Goal: Task Accomplishment & Management: Manage account settings

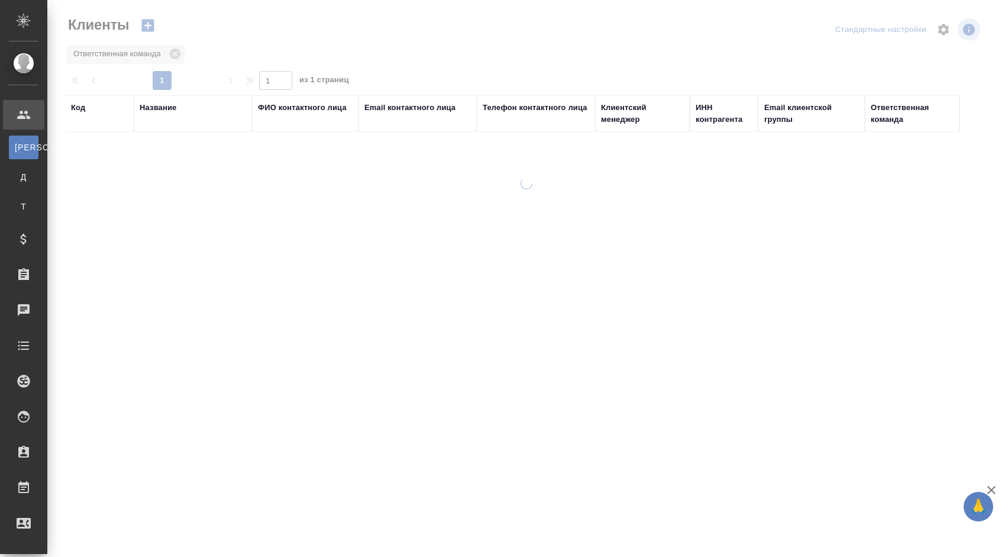
select select "RU"
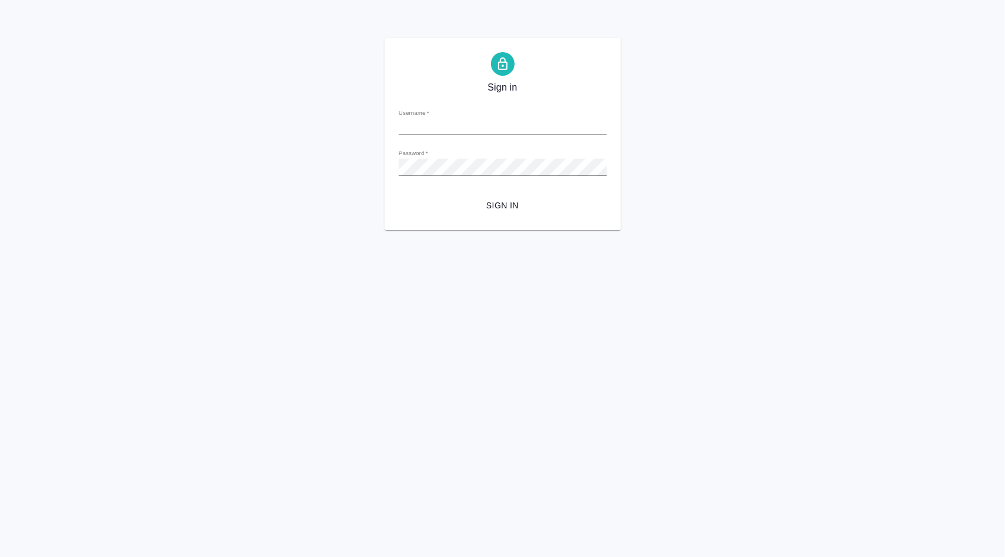
type input "[PERSON_NAME][EMAIL_ADDRESS][DOMAIN_NAME]"
click at [524, 202] on span "Sign in" at bounding box center [502, 205] width 189 height 15
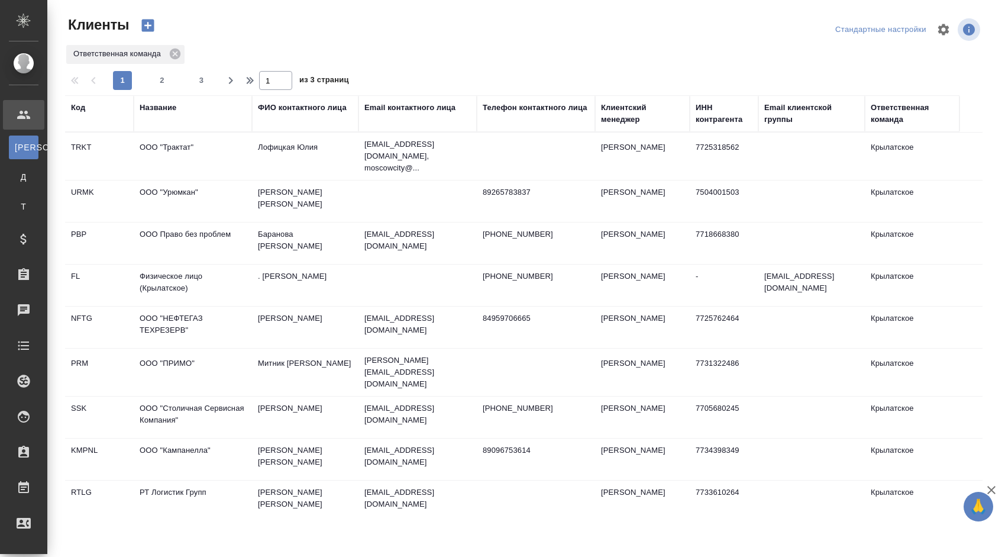
select select "RU"
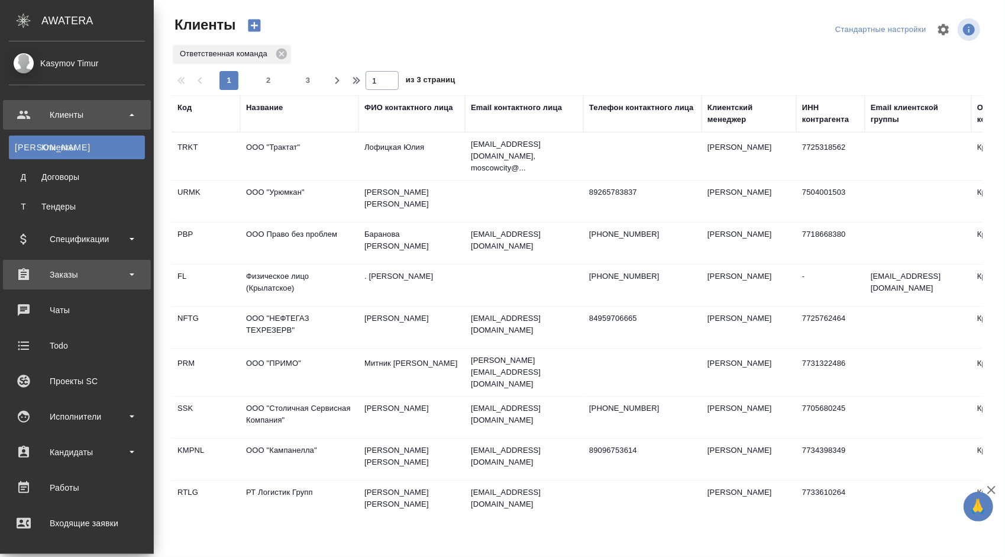
click at [122, 264] on div "Заказы" at bounding box center [77, 275] width 148 height 30
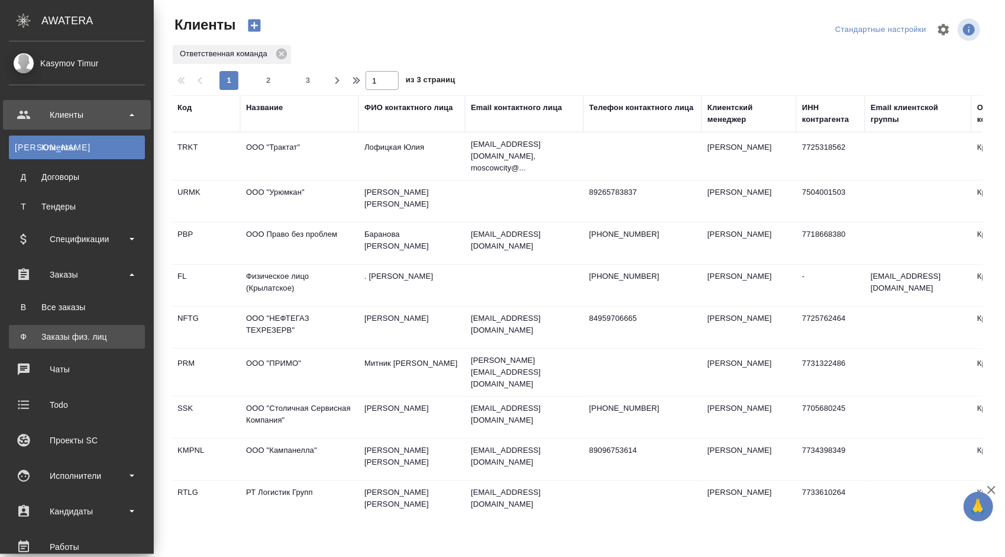
click at [116, 331] on li "Ф Заказы физ. лиц" at bounding box center [77, 337] width 154 height 24
click at [53, 332] on div "Заказы физ. лиц" at bounding box center [77, 337] width 124 height 12
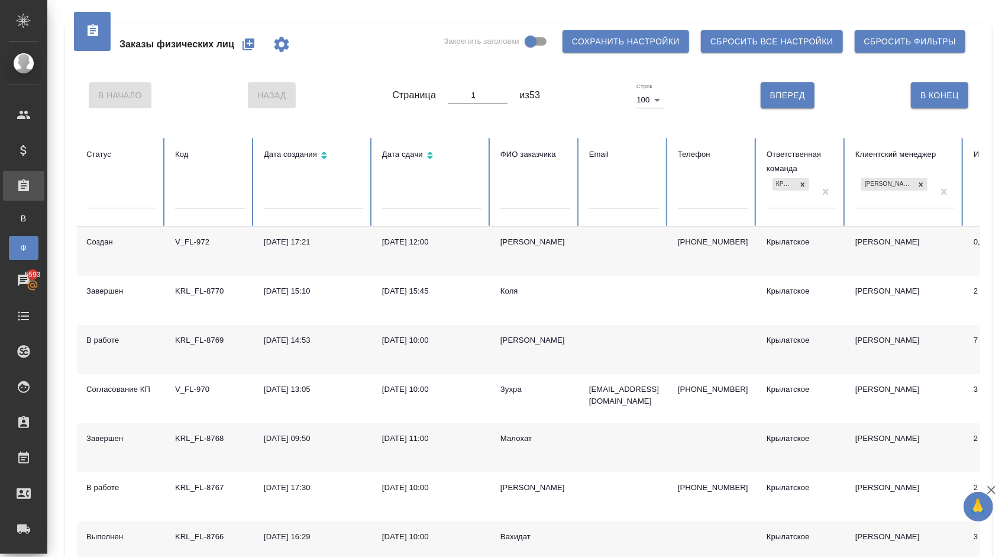
click at [520, 239] on div "[PERSON_NAME]" at bounding box center [536, 242] width 70 height 12
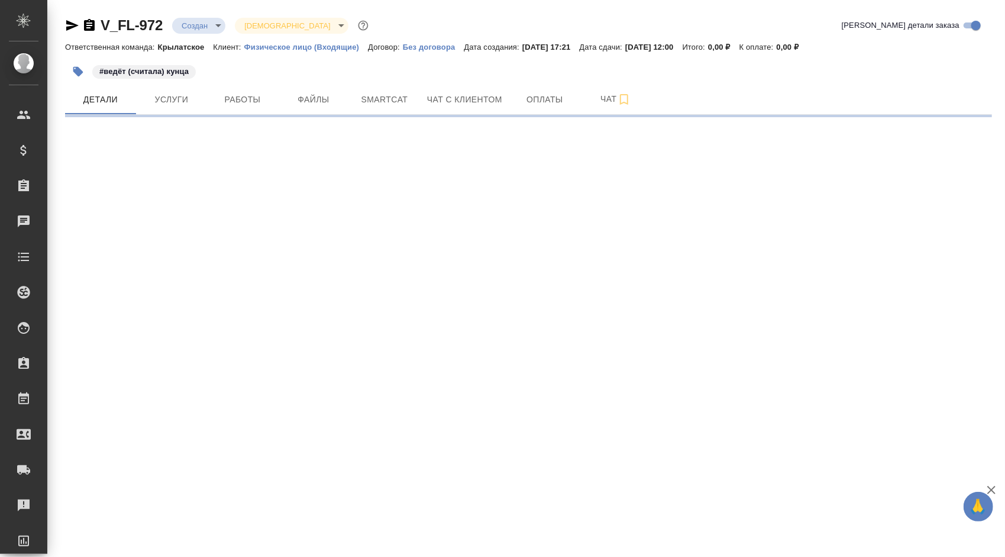
select select "RU"
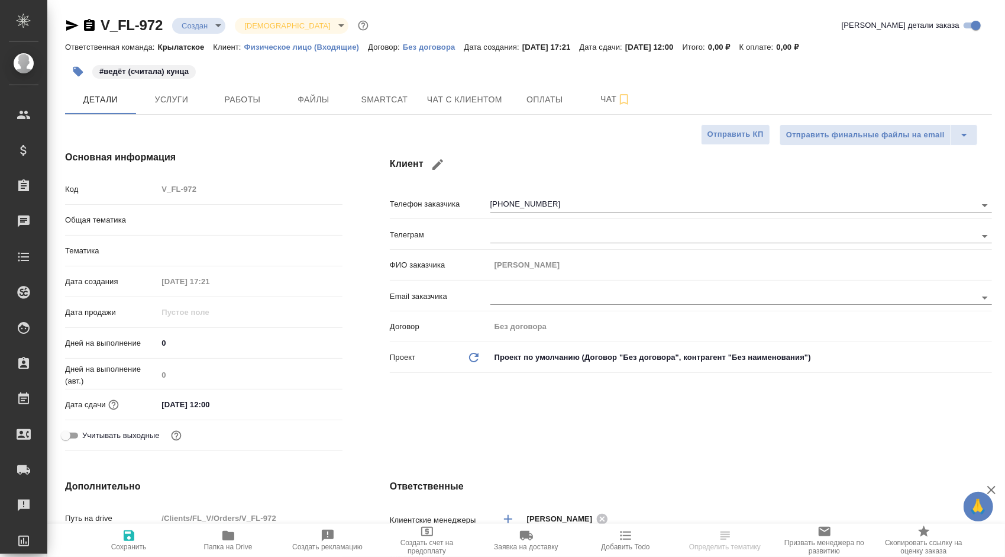
type textarea "x"
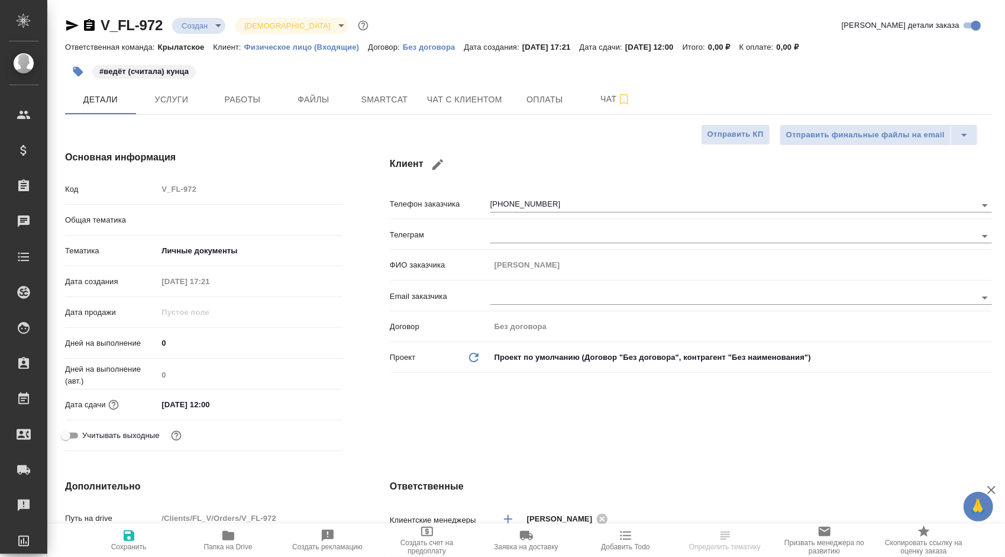
type textarea "x"
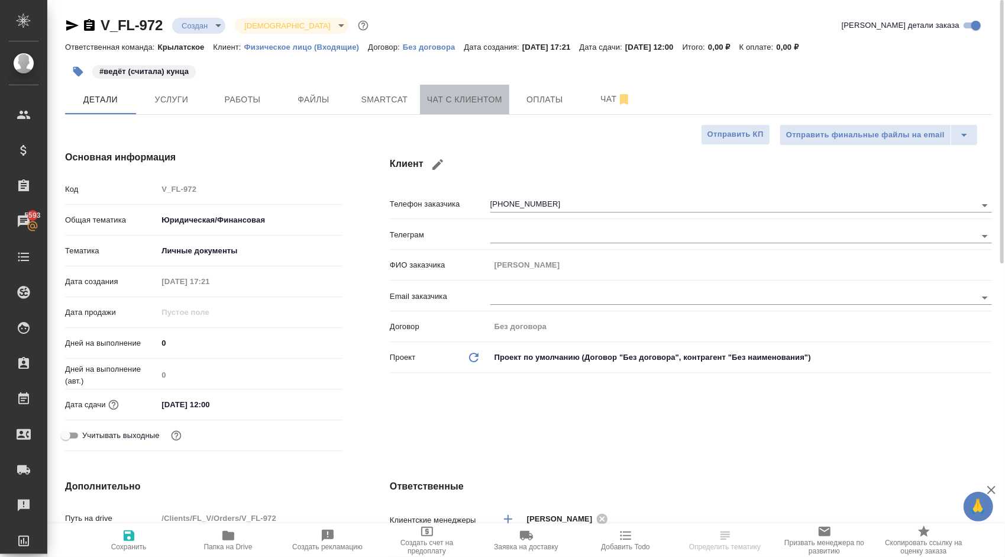
click at [452, 107] on span "Чат с клиентом" at bounding box center [464, 99] width 75 height 15
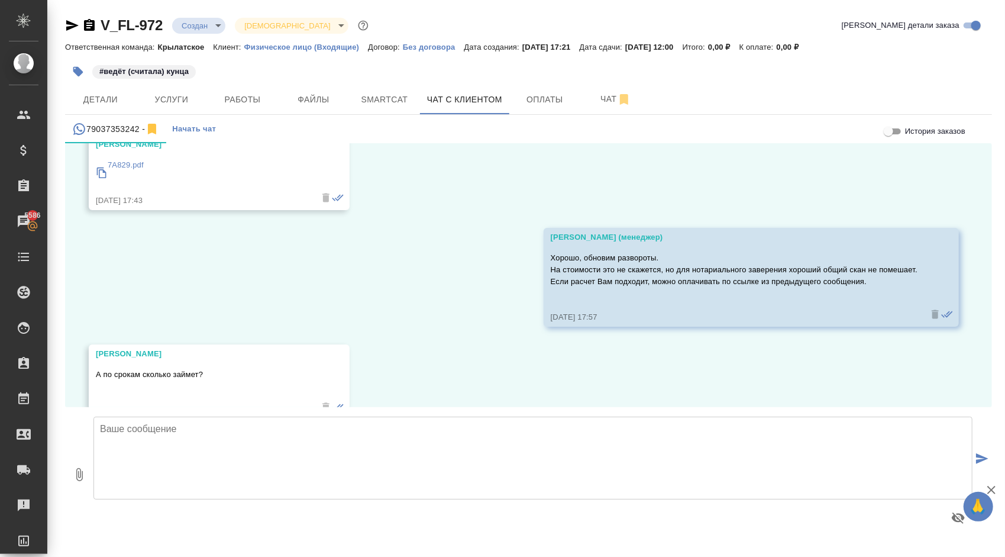
scroll to position [975, 0]
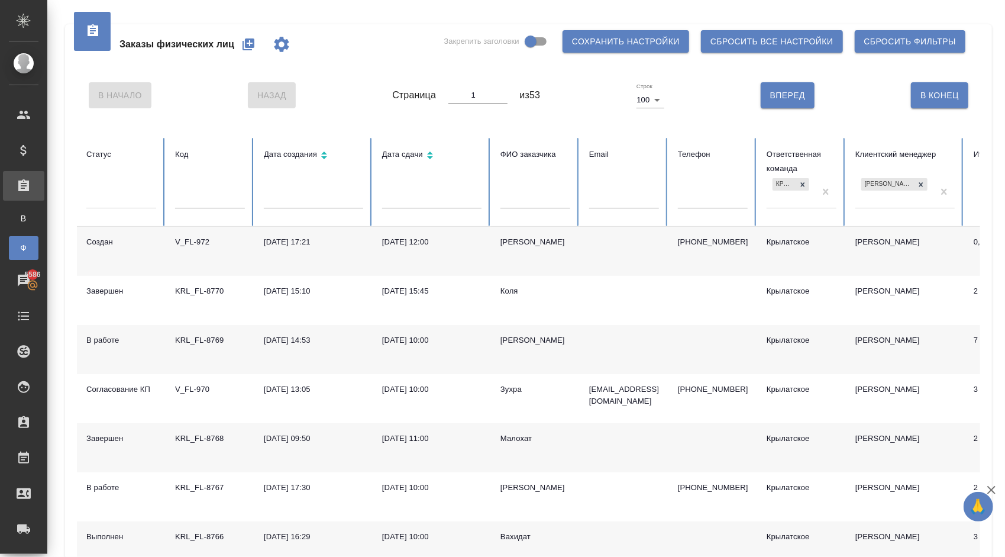
click at [253, 42] on icon "button" at bounding box center [249, 44] width 12 height 12
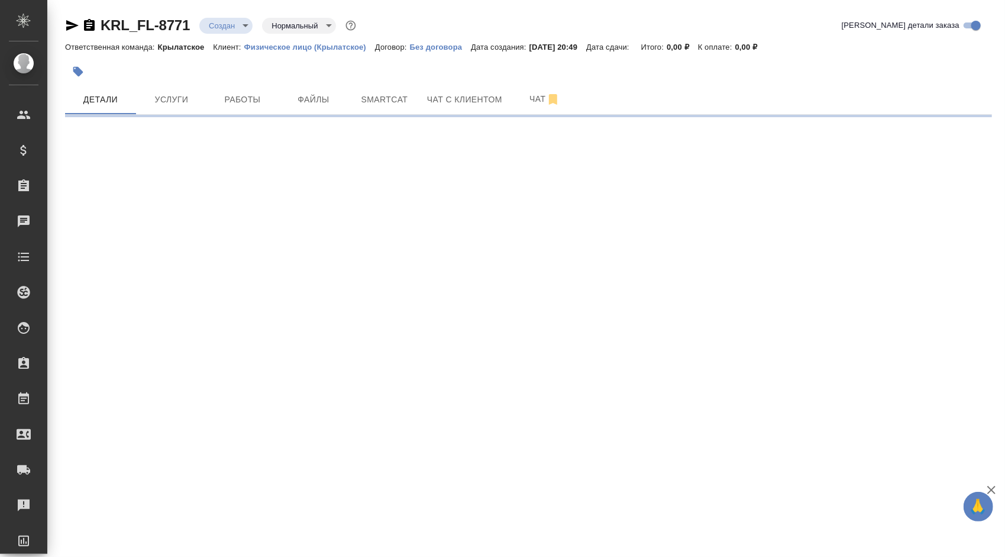
select select "RU"
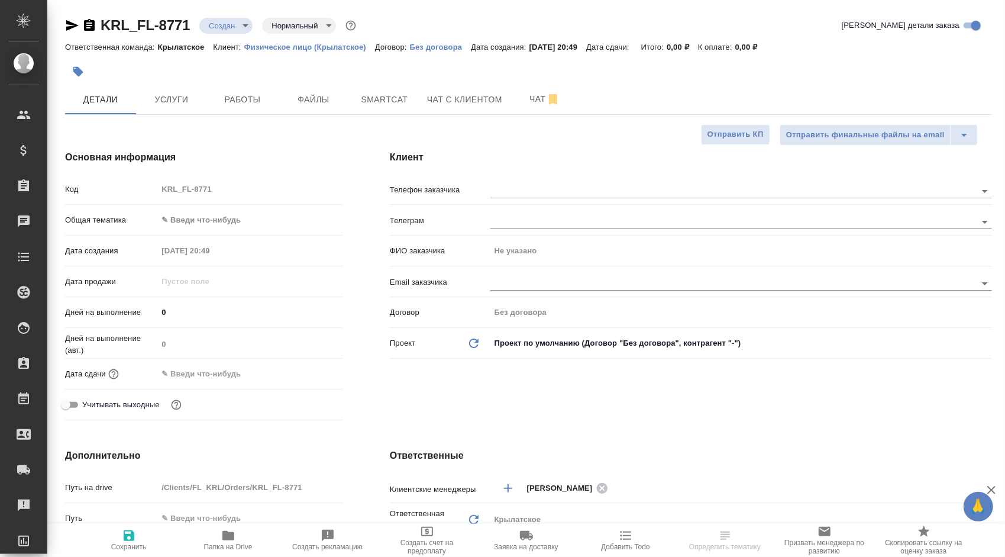
type textarea "x"
click at [230, 231] on div "Общая тематика ✎ Введи что-нибудь" at bounding box center [204, 224] width 278 height 31
click at [238, 210] on body "🙏 .cls-1 fill:#fff; AWATERA Kasymov Timur Клиенты Спецификации Заказы 5586 Чаты…" at bounding box center [502, 278] width 1005 height 557
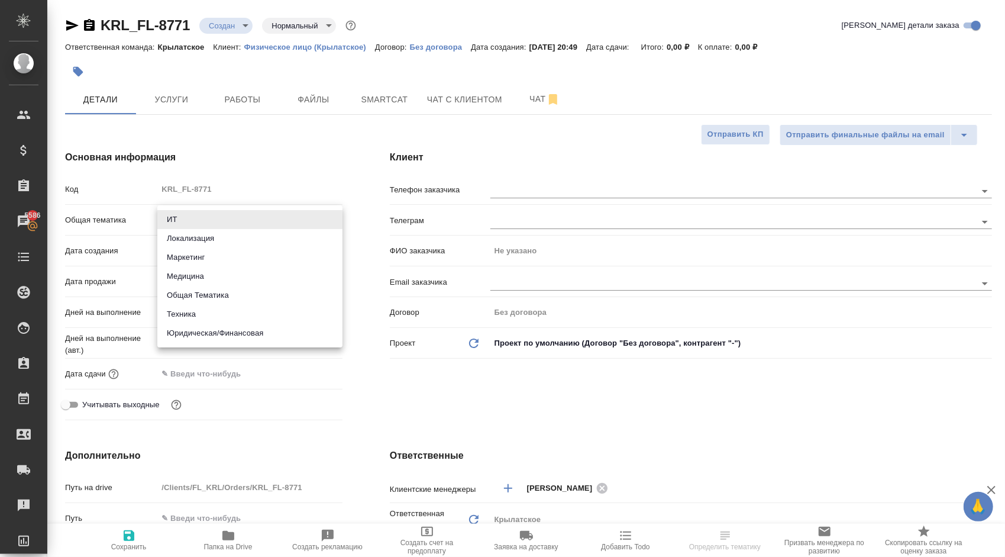
click at [333, 177] on div at bounding box center [502, 278] width 1005 height 557
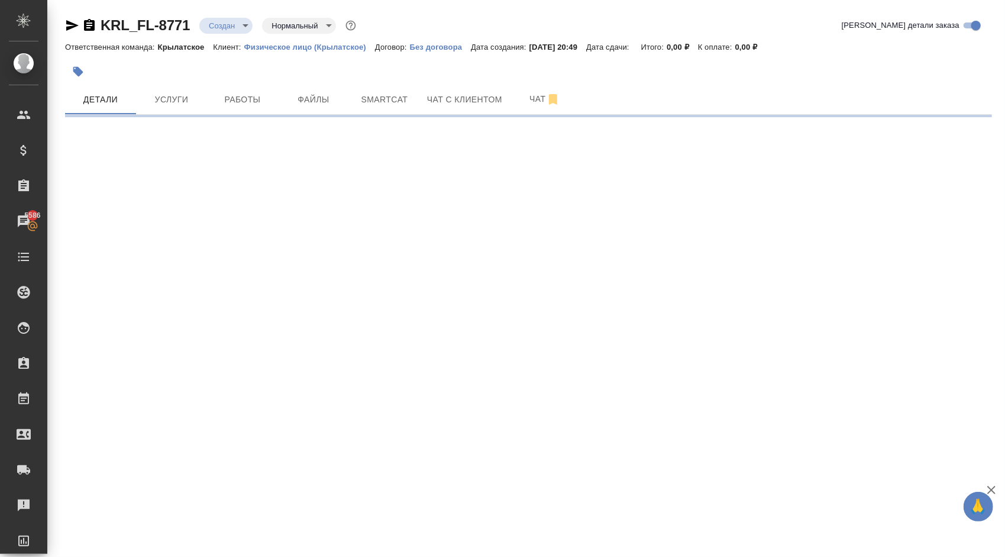
select select "RU"
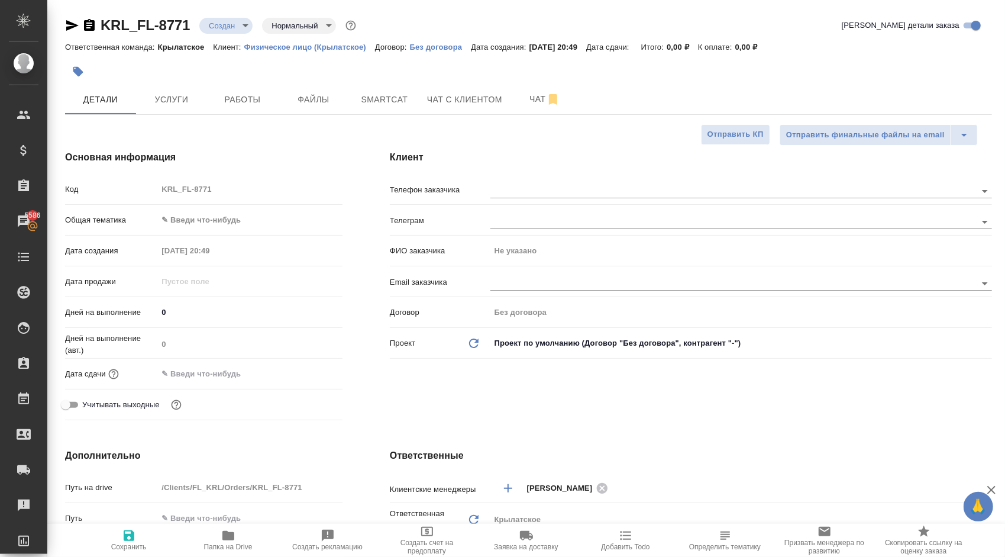
type textarea "x"
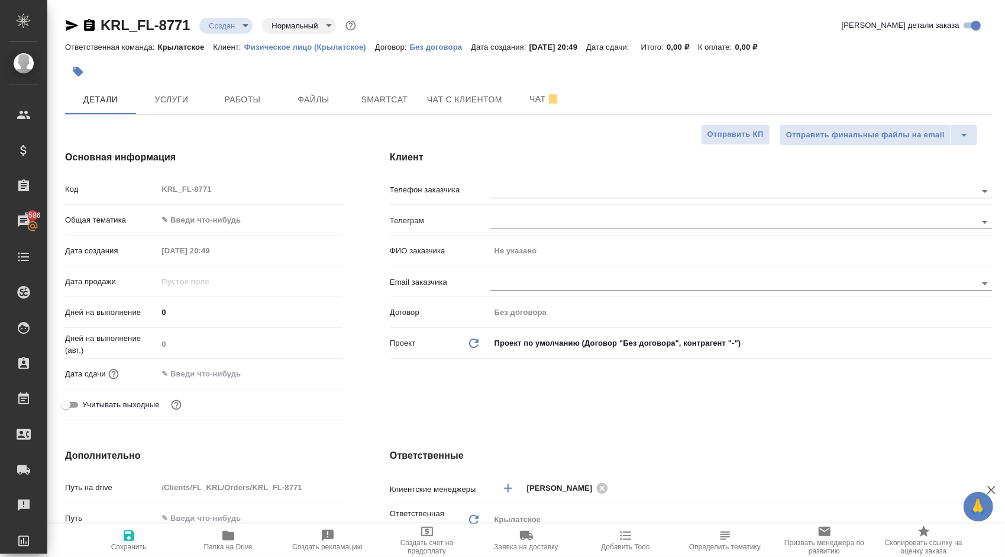
type textarea "x"
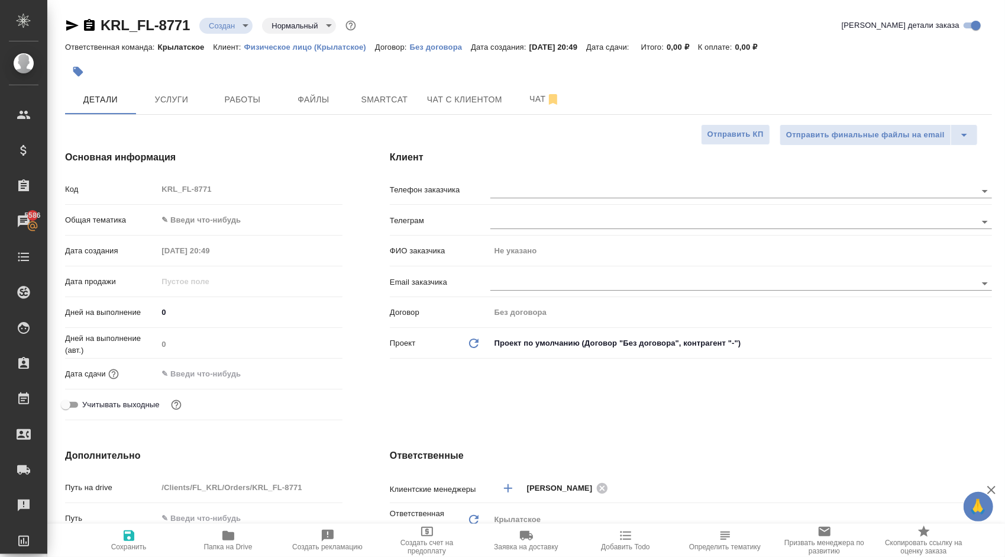
type textarea "x"
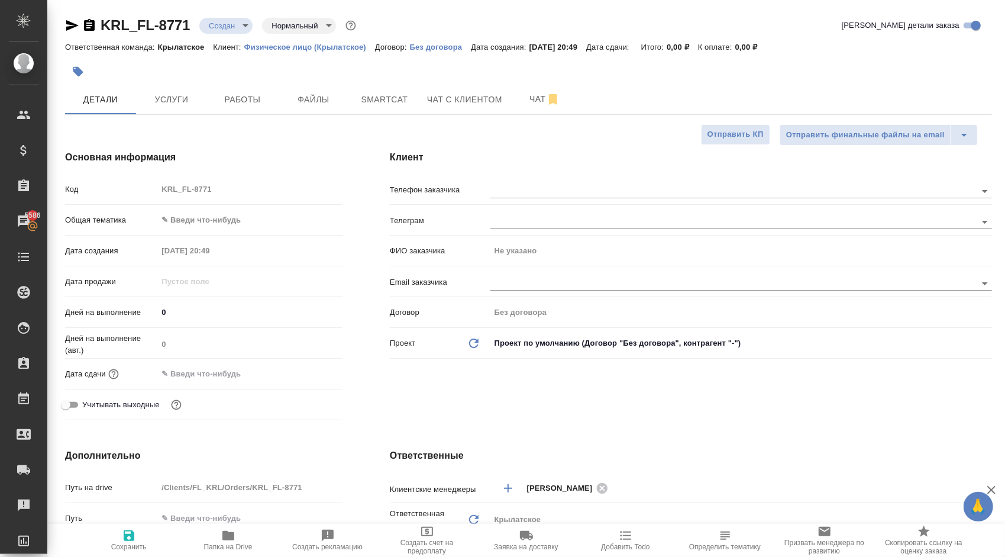
type textarea "x"
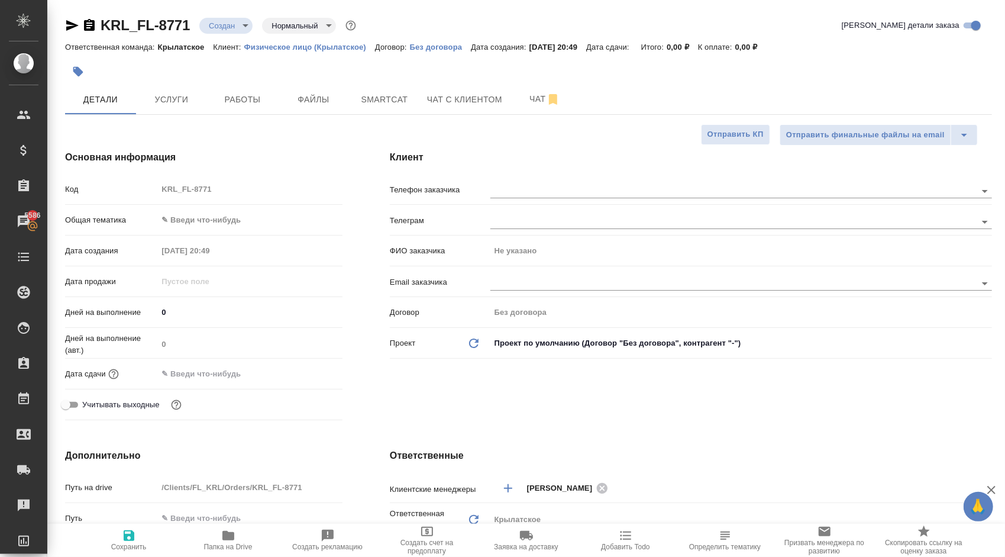
type textarea "x"
click at [186, 104] on span "Услуги" at bounding box center [171, 99] width 57 height 15
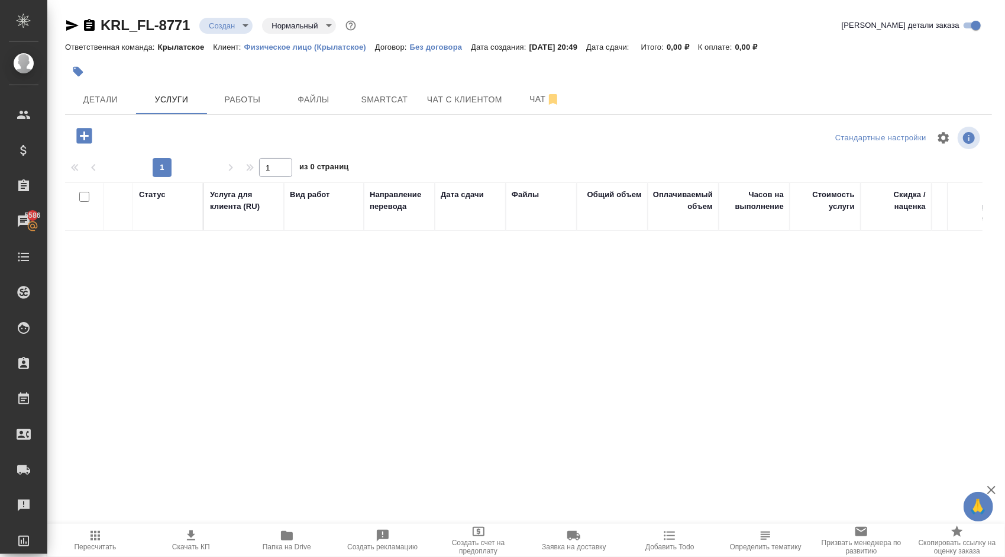
click at [91, 133] on icon "button" at bounding box center [83, 135] width 15 height 15
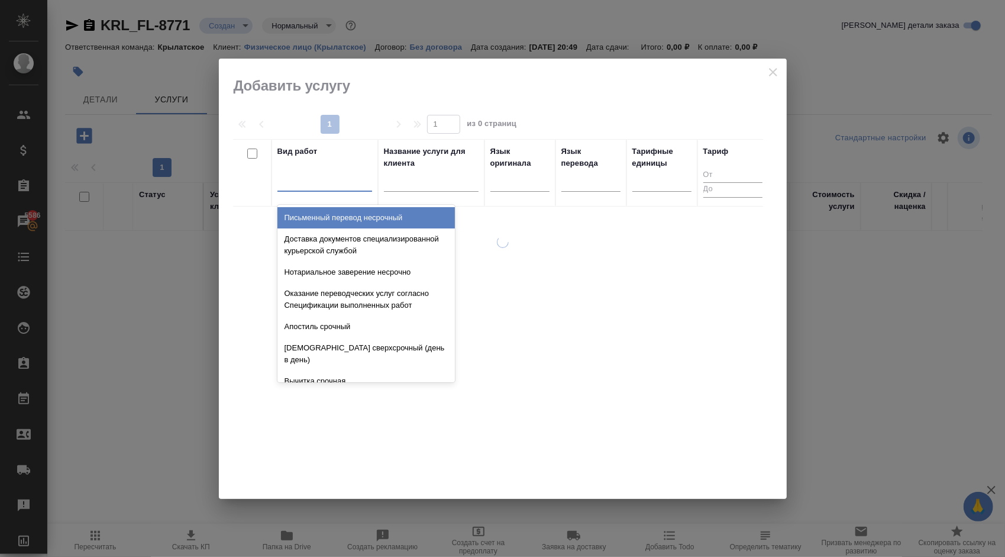
click at [306, 182] on div at bounding box center [325, 179] width 95 height 17
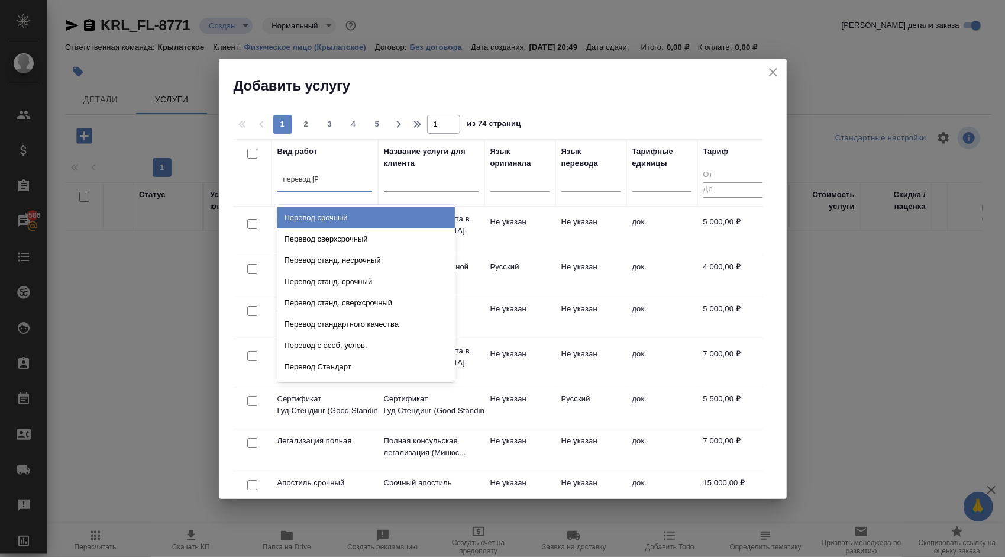
type input "перевод ст"
click at [360, 214] on div "Перевод станд. несрочный" at bounding box center [367, 217] width 178 height 21
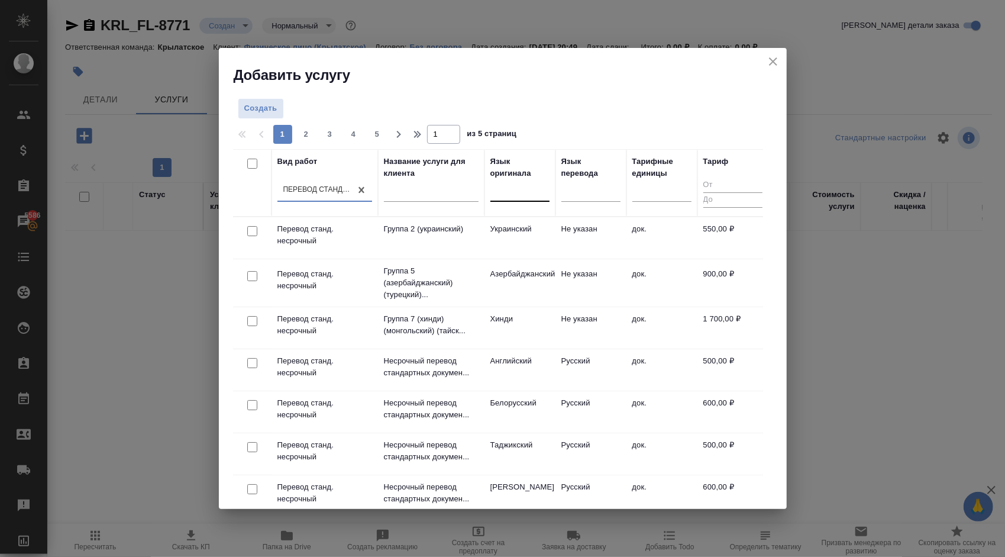
click at [509, 188] on div at bounding box center [520, 189] width 59 height 17
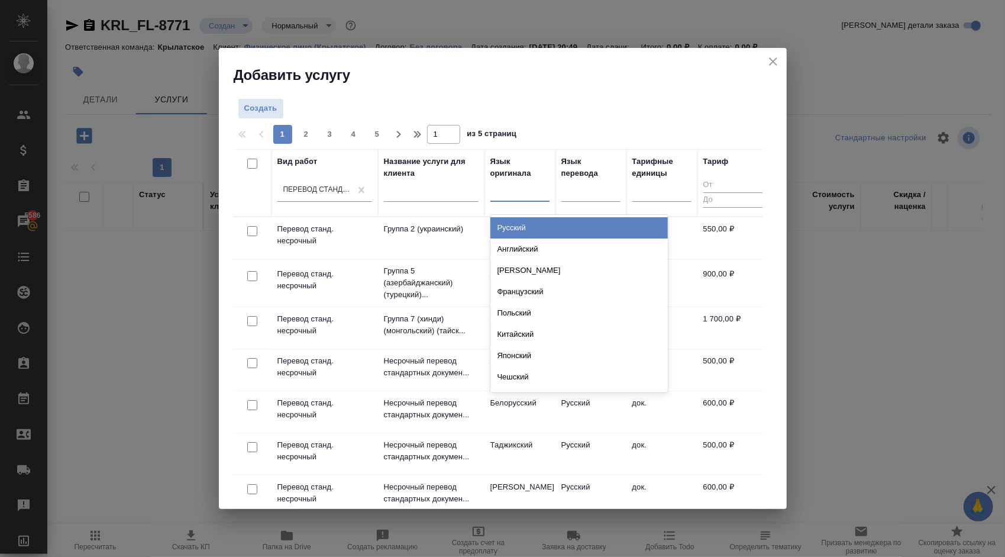
drag, startPoint x: 528, startPoint y: 220, endPoint x: 560, endPoint y: 221, distance: 32.0
click at [528, 221] on div "Русский" at bounding box center [580, 227] width 178 height 21
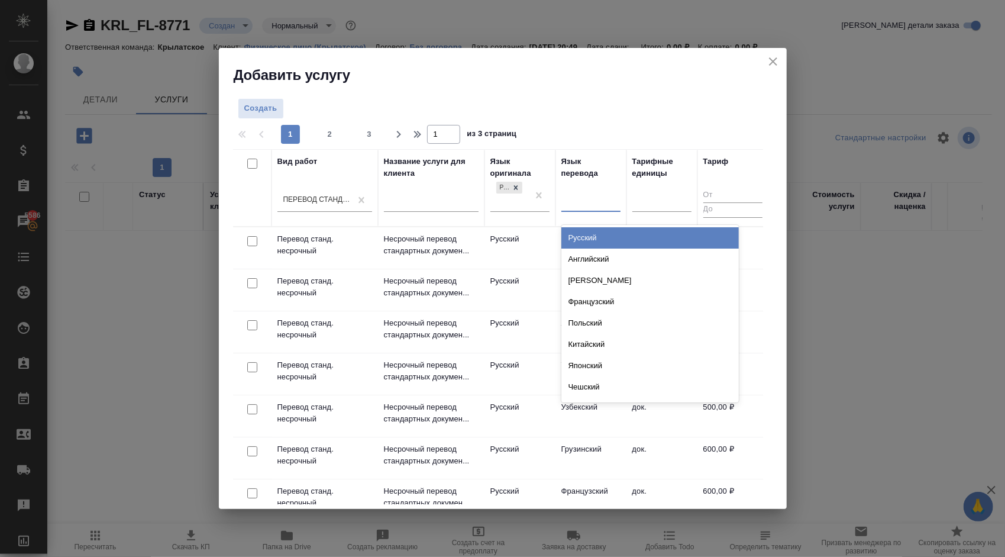
click at [595, 202] on div at bounding box center [591, 199] width 59 height 17
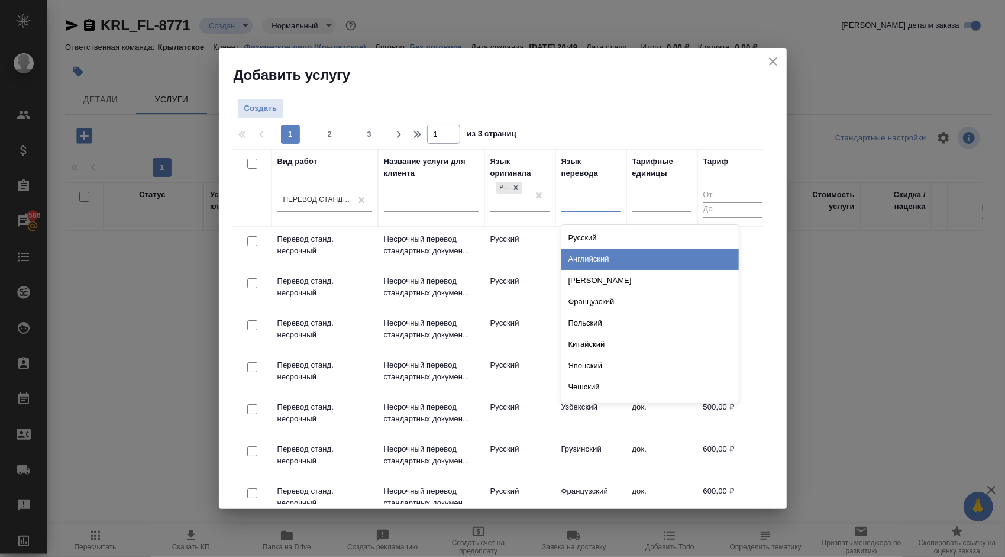
click at [598, 256] on div "Английский" at bounding box center [651, 259] width 178 height 21
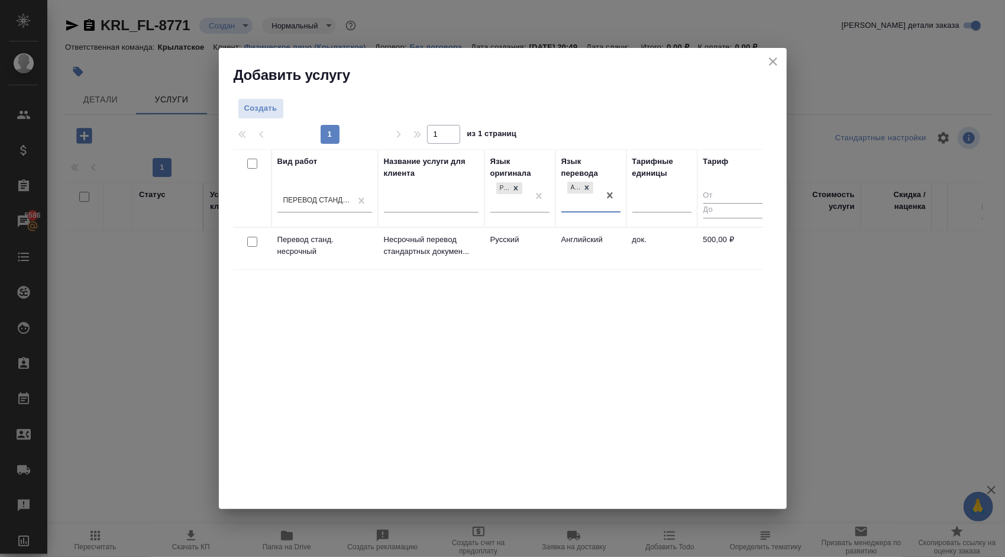
click at [590, 238] on td "Английский" at bounding box center [591, 248] width 71 height 41
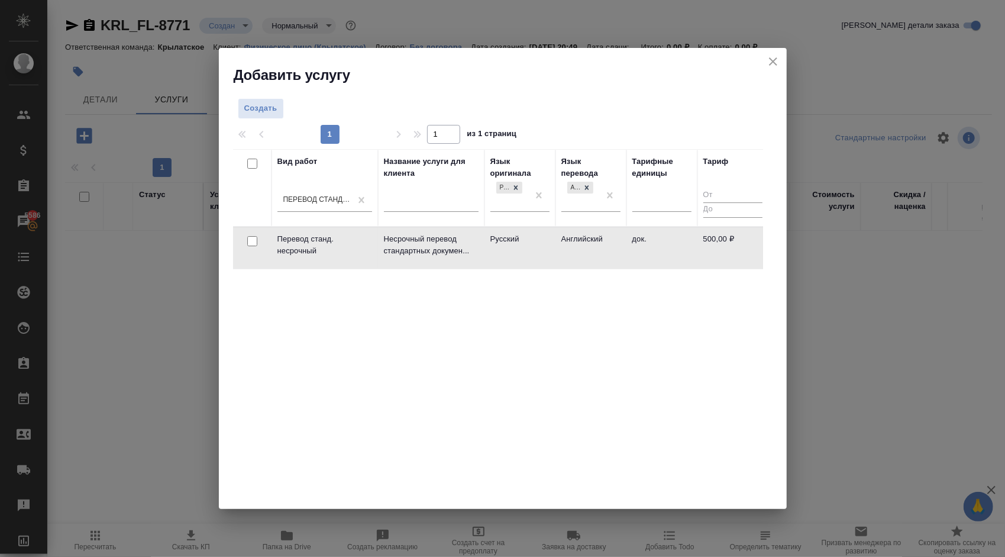
click at [590, 238] on td "Английский" at bounding box center [591, 247] width 71 height 41
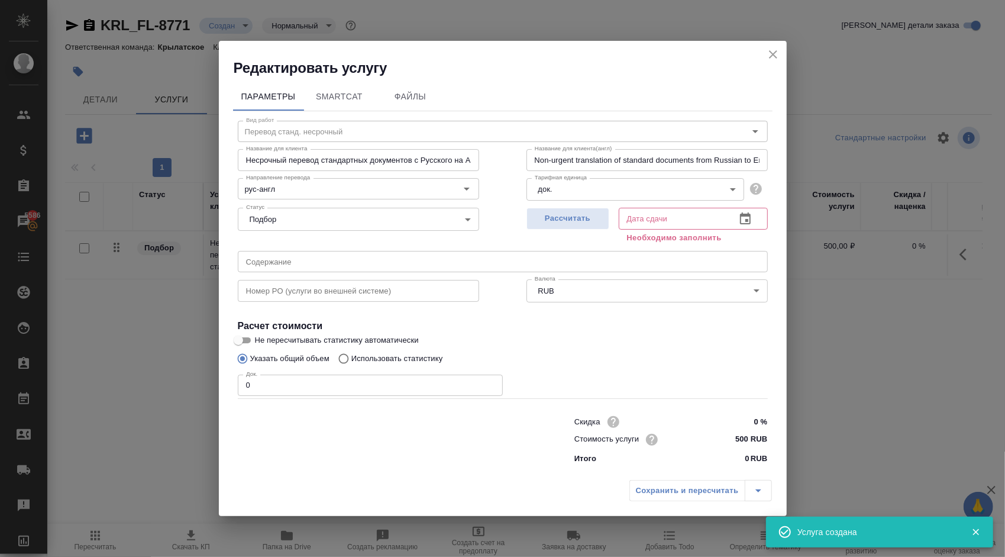
drag, startPoint x: 294, startPoint y: 385, endPoint x: 230, endPoint y: 368, distance: 66.0
click at [230, 368] on div "Параметры SmartCat Файлы Вид работ Перевод станд. несрочный Вид работ Название …" at bounding box center [503, 276] width 568 height 396
type input "2"
click at [555, 220] on span "Рассчитать" at bounding box center [568, 219] width 70 height 14
type input "01.10.2025 10:00"
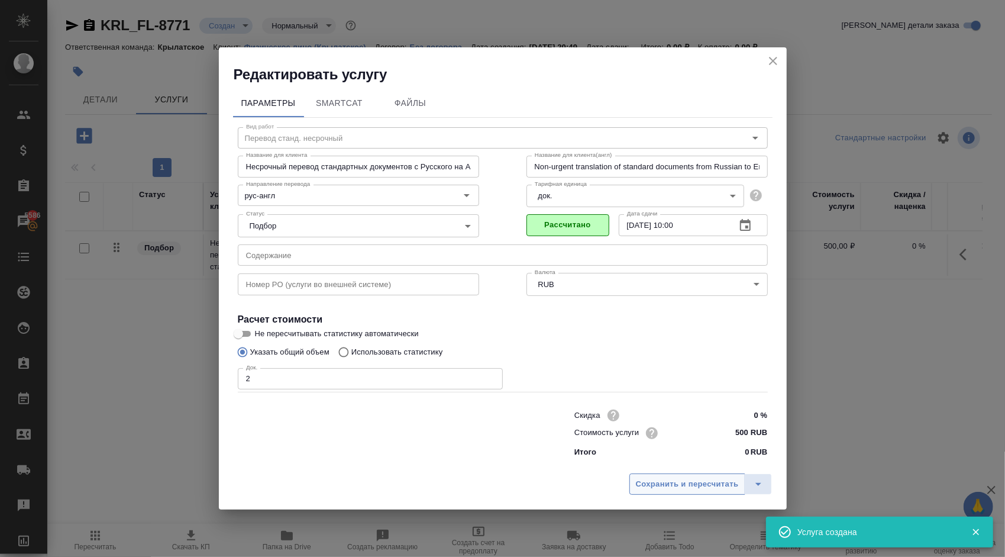
click at [687, 479] on span "Сохранить и пересчитать" at bounding box center [687, 485] width 103 height 14
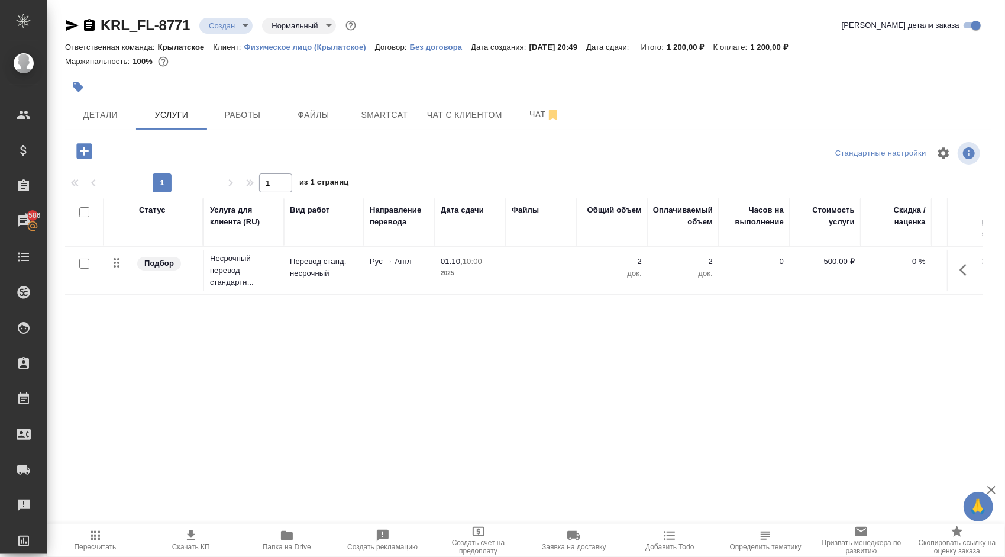
click at [97, 151] on button "button" at bounding box center [84, 151] width 33 height 24
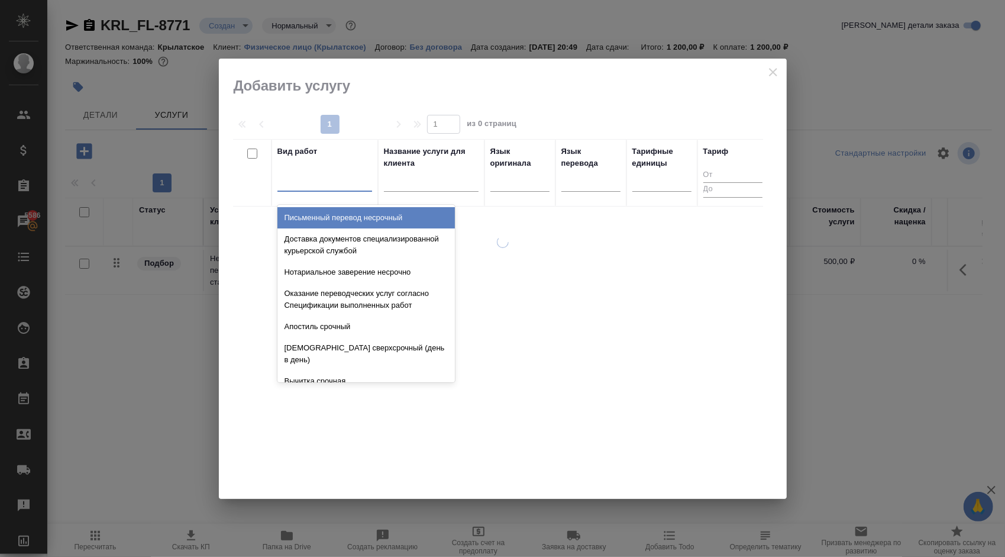
click at [353, 181] on div at bounding box center [325, 179] width 95 height 17
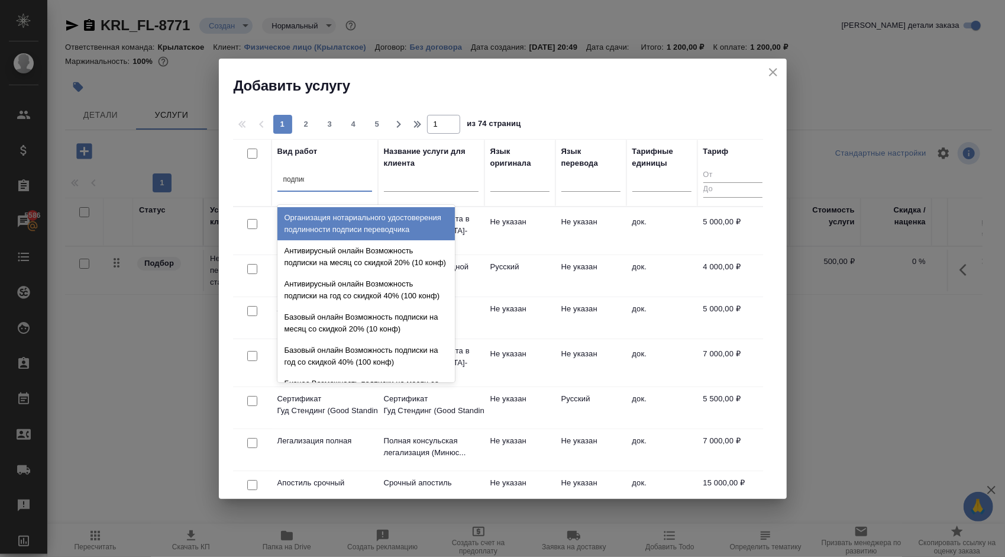
type input "подписи"
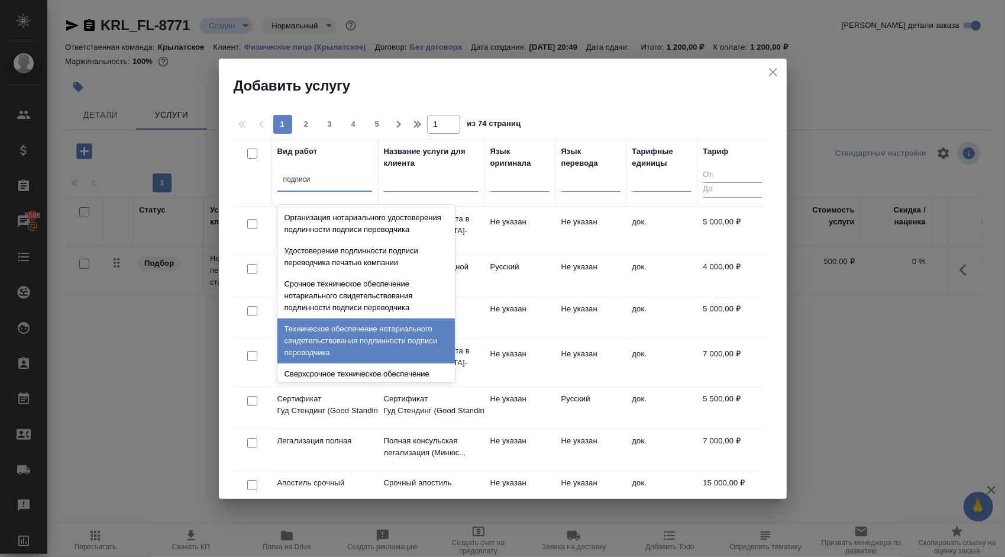
click at [334, 339] on div "Техническое обеспечение нотариального свидетельствования подлинности подписи пе…" at bounding box center [367, 340] width 178 height 45
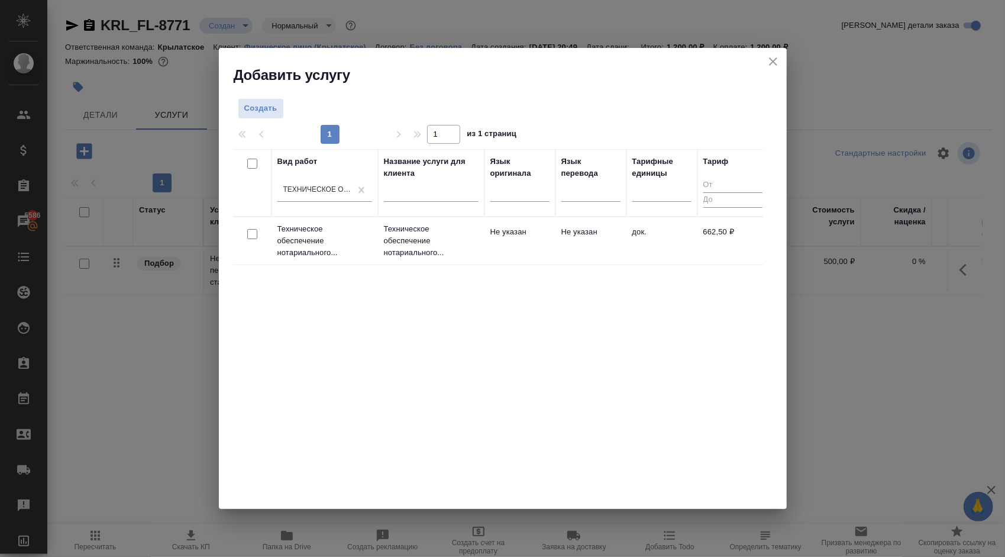
click at [377, 243] on td "Техническое обеспечение нотариального..." at bounding box center [325, 240] width 107 height 47
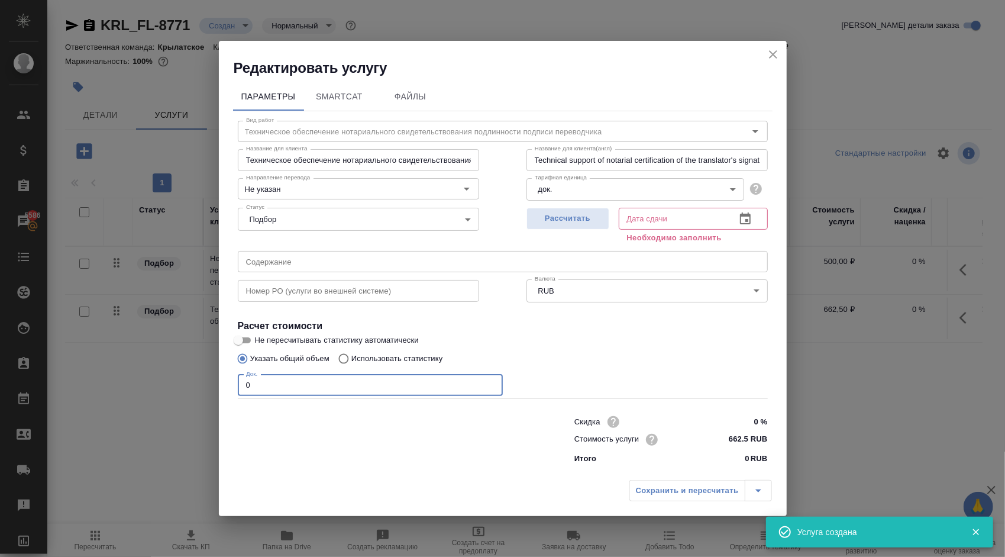
drag, startPoint x: 282, startPoint y: 385, endPoint x: 150, endPoint y: 361, distance: 134.2
click at [150, 361] on div "Редактировать услугу Параметры SmartCat Файлы Вид работ Техническое обеспечение…" at bounding box center [502, 278] width 1005 height 557
type input "2"
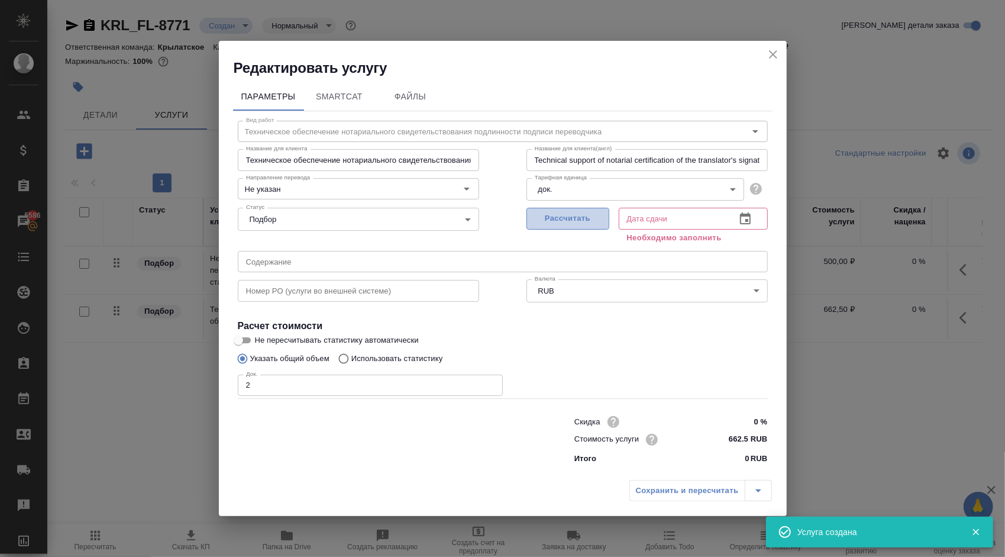
click at [585, 222] on span "Рассчитать" at bounding box center [568, 219] width 70 height 14
type input "01.10.2025 10:24"
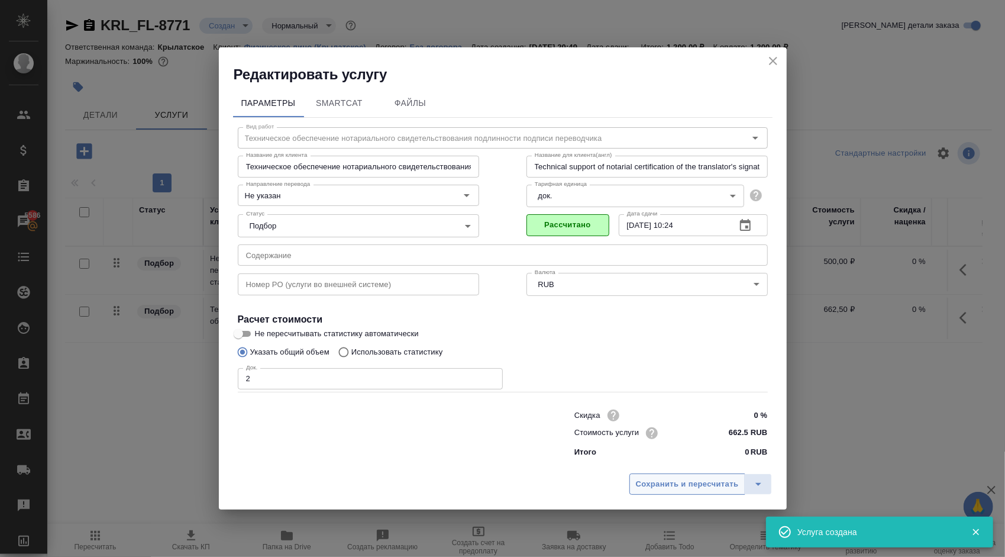
click at [691, 484] on span "Сохранить и пересчитать" at bounding box center [687, 485] width 103 height 14
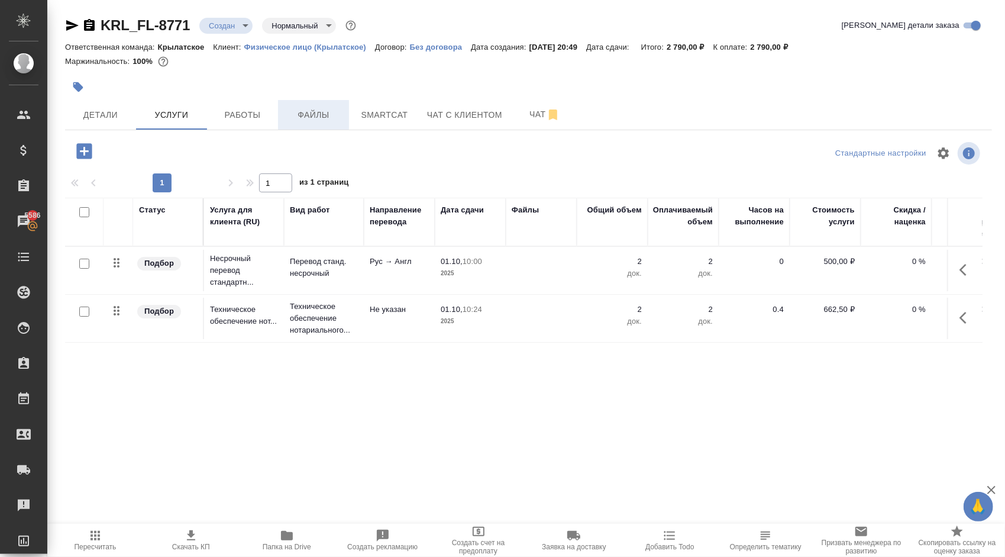
click at [300, 120] on span "Файлы" at bounding box center [313, 115] width 57 height 15
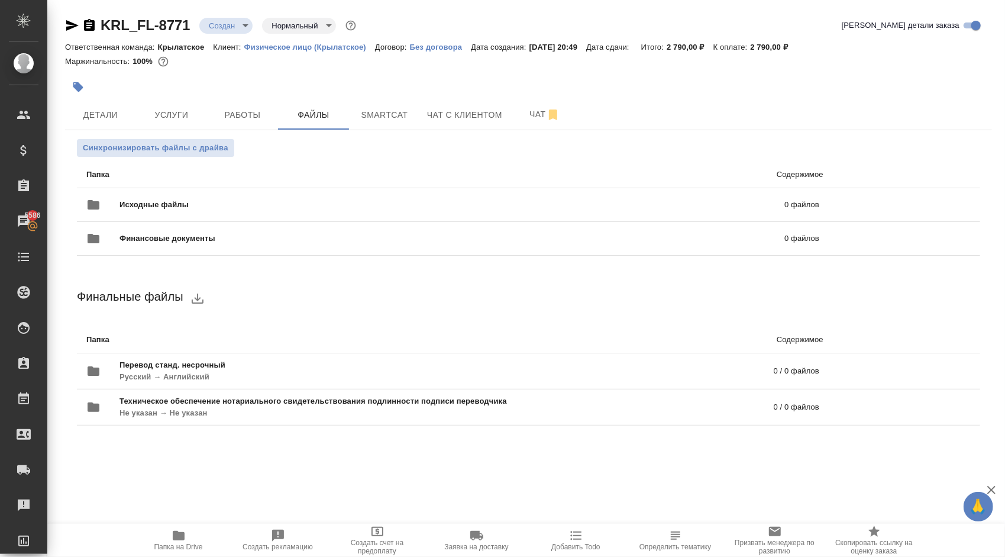
click at [209, 549] on span "Папка на Drive" at bounding box center [178, 539] width 85 height 22
click at [231, 114] on span "Работы" at bounding box center [242, 115] width 57 height 15
